Goal: Book appointment/travel/reservation

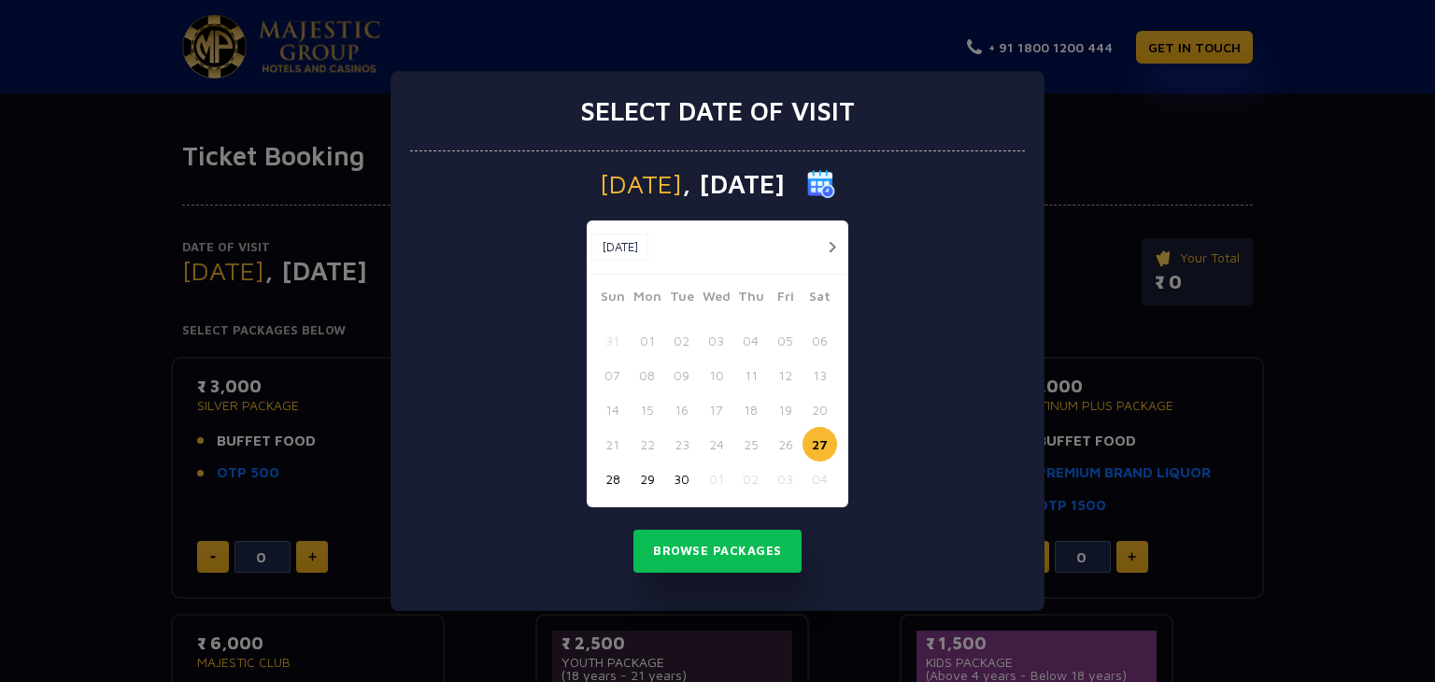
click at [824, 248] on button "button" at bounding box center [831, 246] width 23 height 23
click at [788, 333] on button "03" at bounding box center [785, 340] width 35 height 35
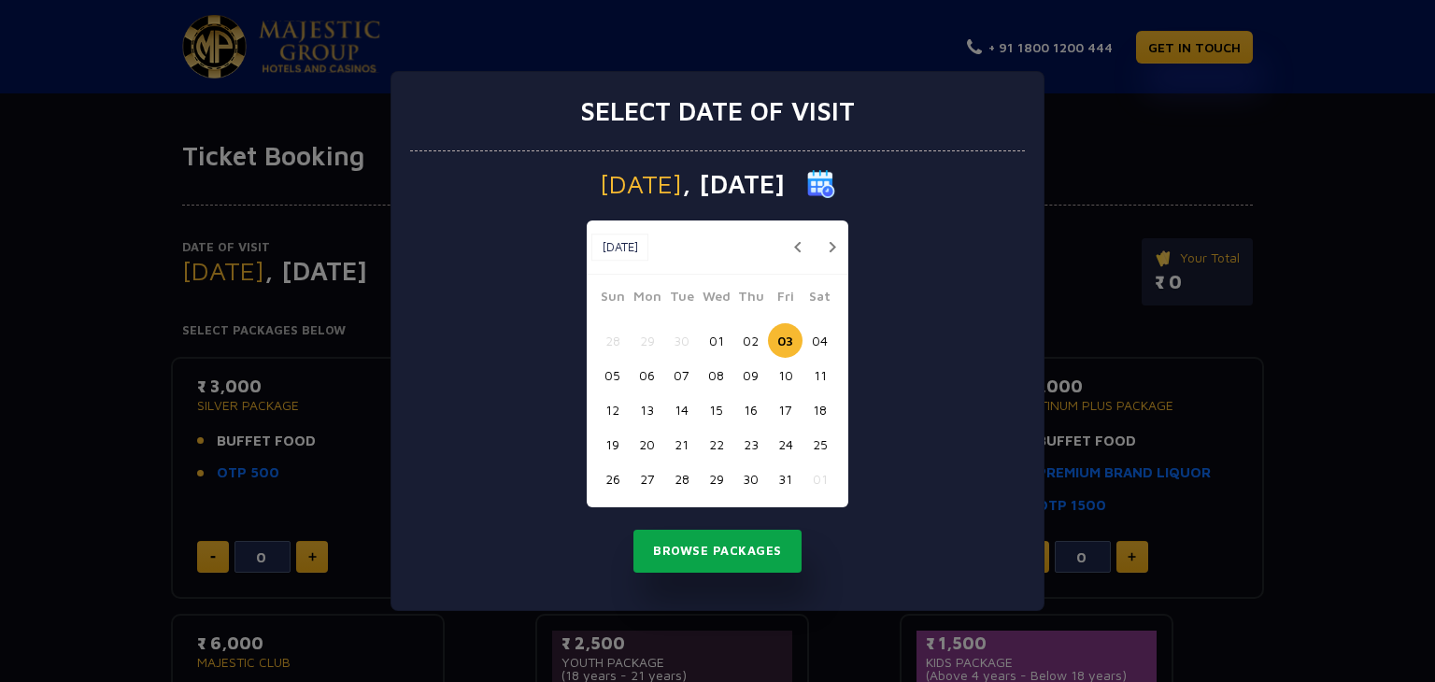
click at [755, 550] on button "Browse Packages" at bounding box center [717, 551] width 168 height 43
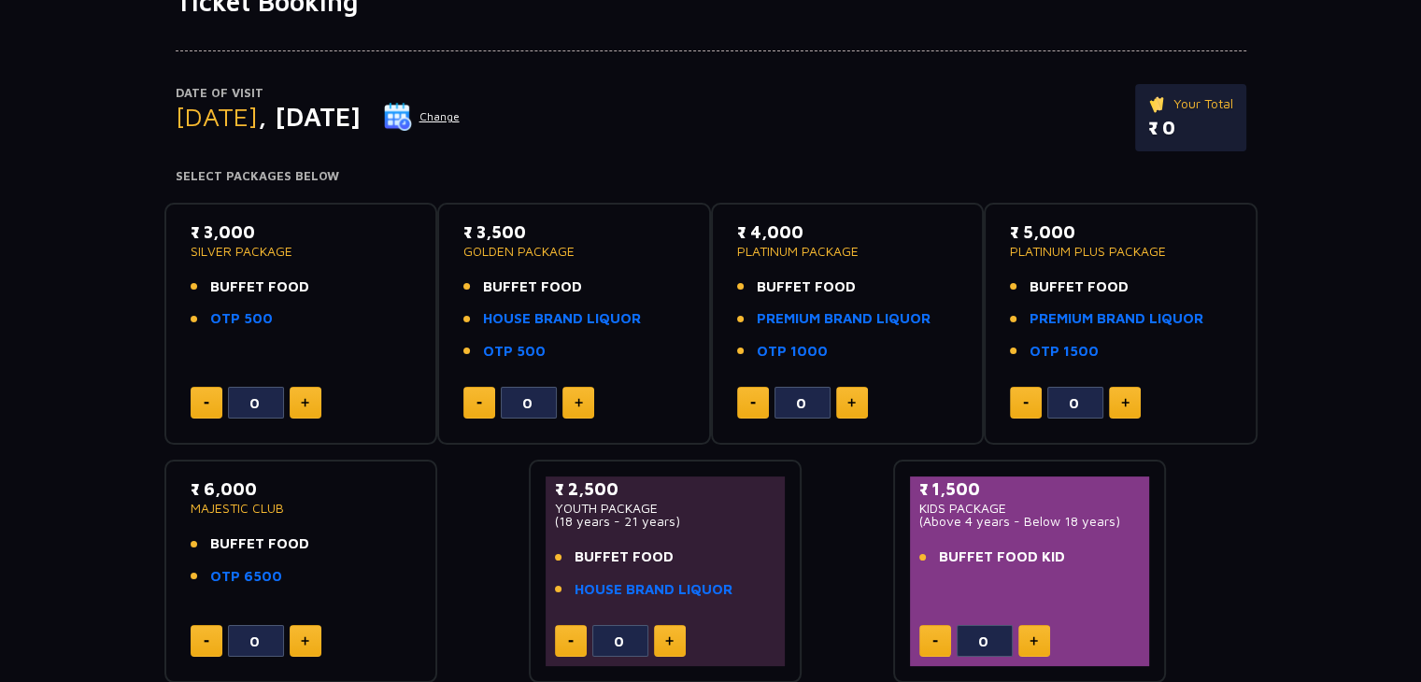
scroll to position [187, 0]
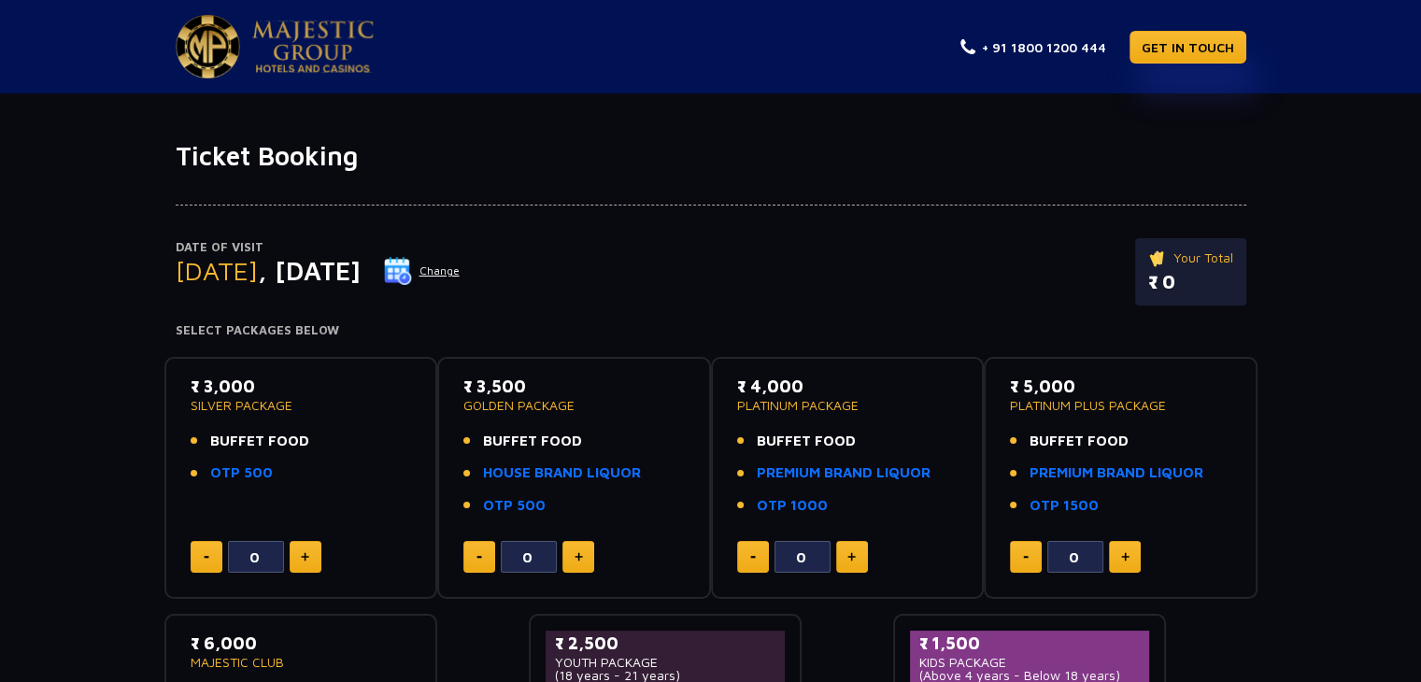
click at [412, 276] on img at bounding box center [398, 271] width 28 height 28
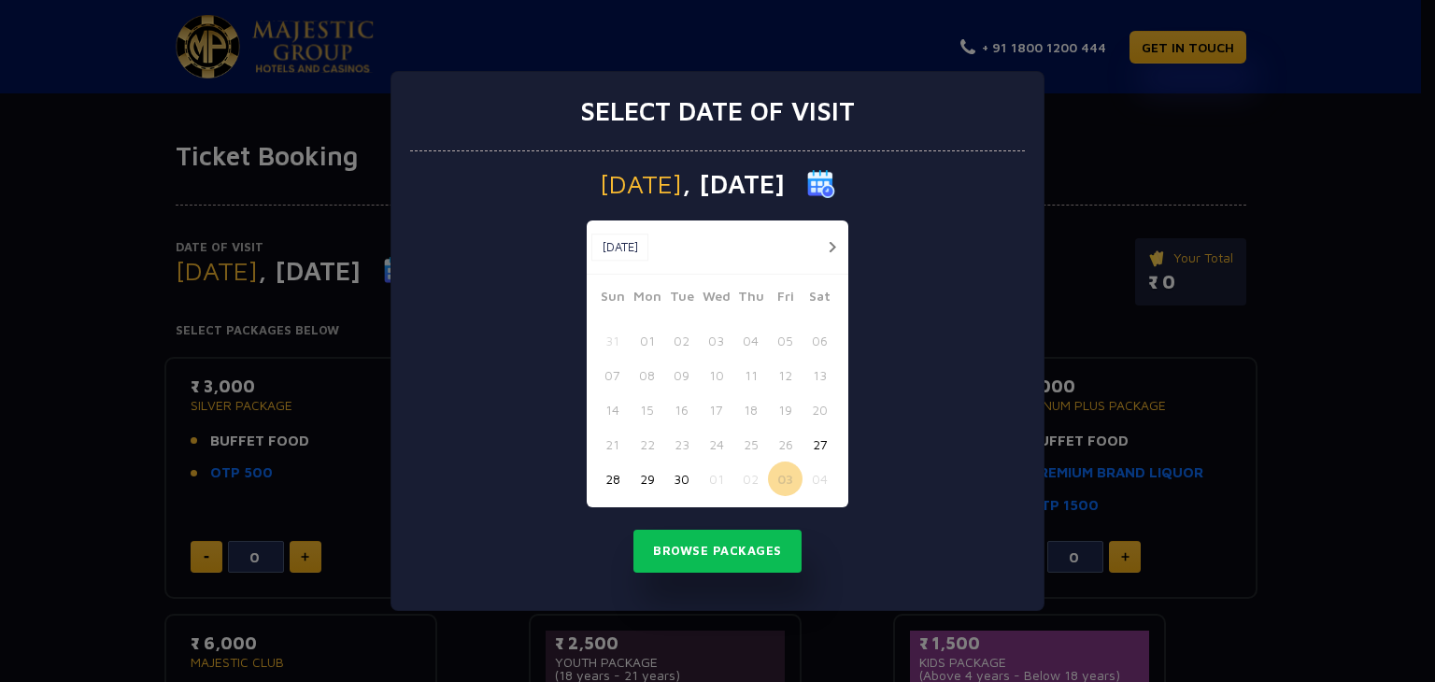
click at [1138, 188] on div "Select date of visit Friday , 03 Oct 2025 Sep, 2025 Sep, 2025 Sun Mon Tue Wed T…" at bounding box center [717, 341] width 1435 height 682
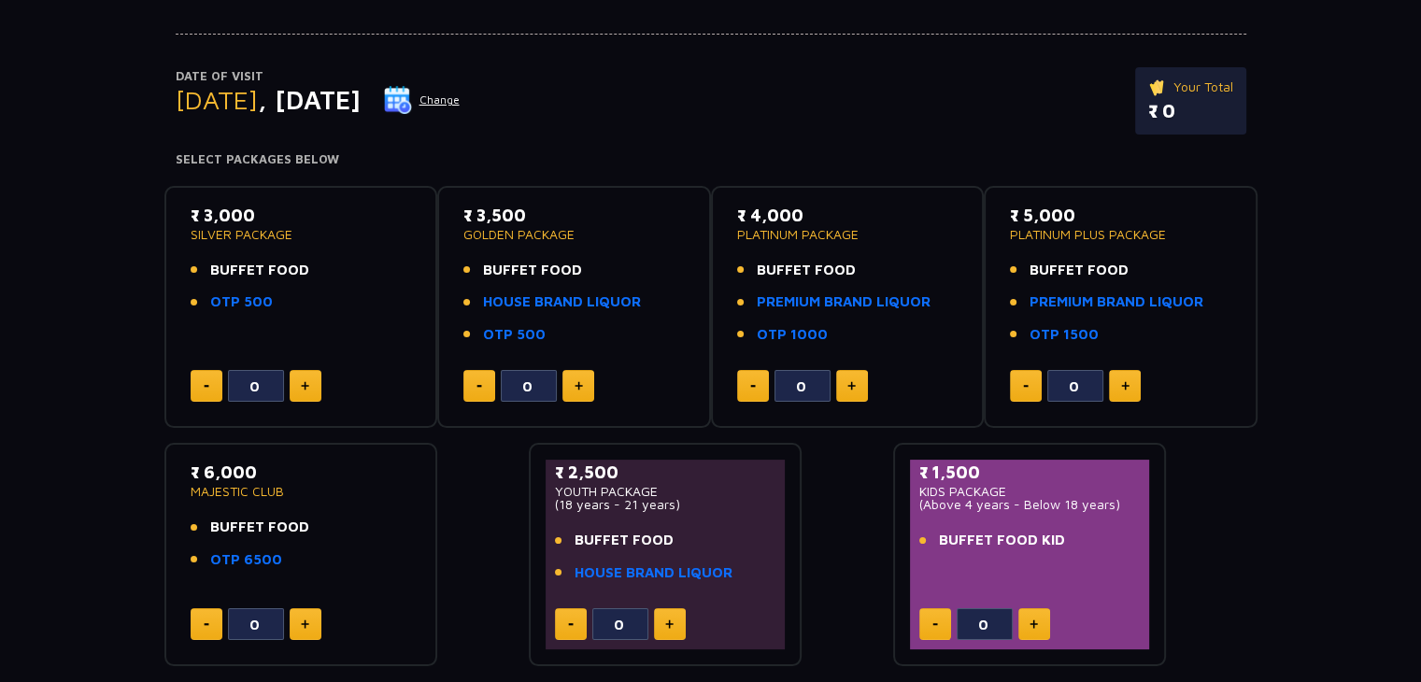
scroll to position [176, 0]
